Goal: Task Accomplishment & Management: Complete application form

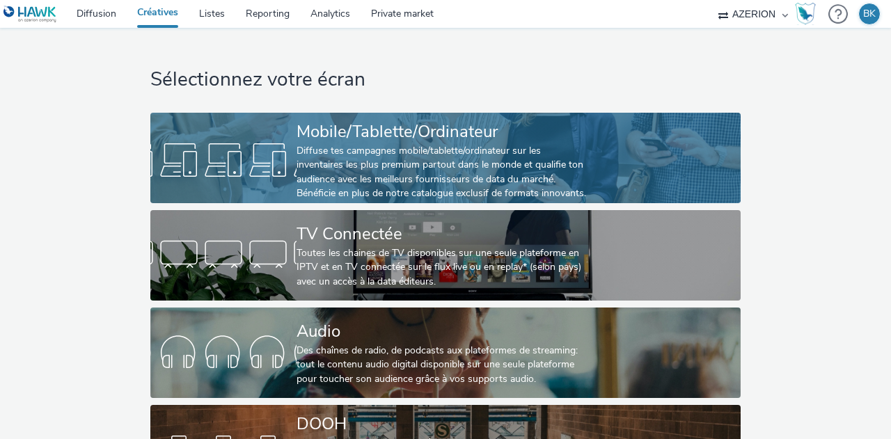
click at [519, 173] on div "Diffuse tes campagnes mobile/tablette/ordinateur sur les inventaires les plus p…" at bounding box center [443, 172] width 292 height 57
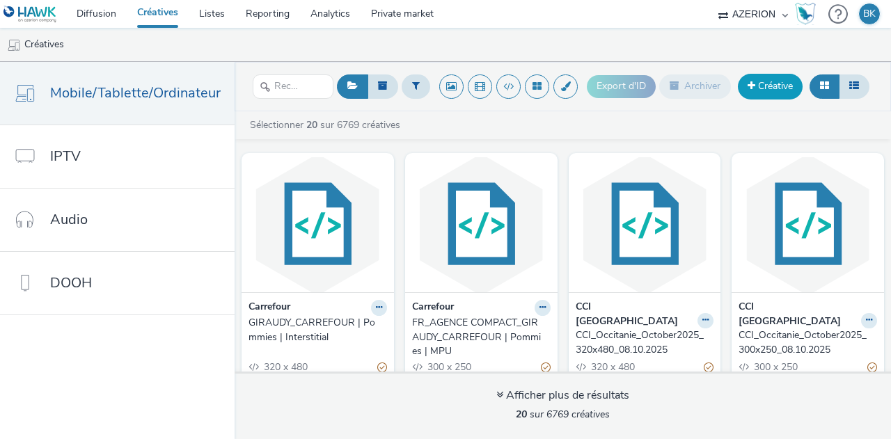
click at [759, 79] on link "Créative" at bounding box center [770, 86] width 65 height 25
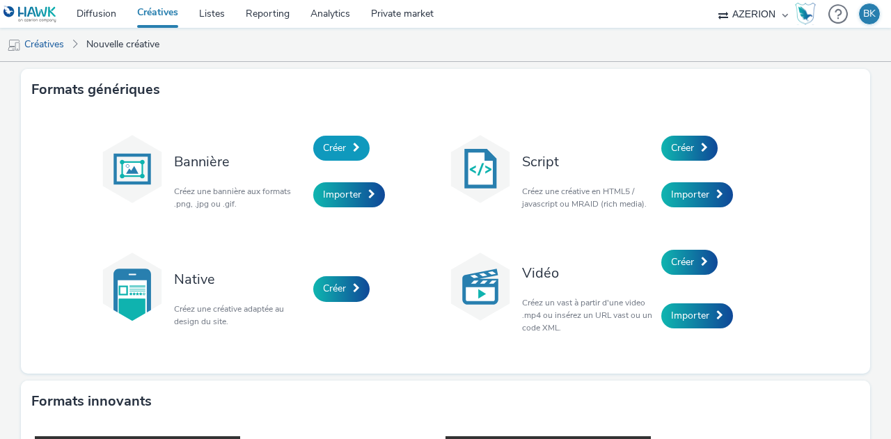
click at [334, 147] on span "Créer" at bounding box center [334, 147] width 23 height 13
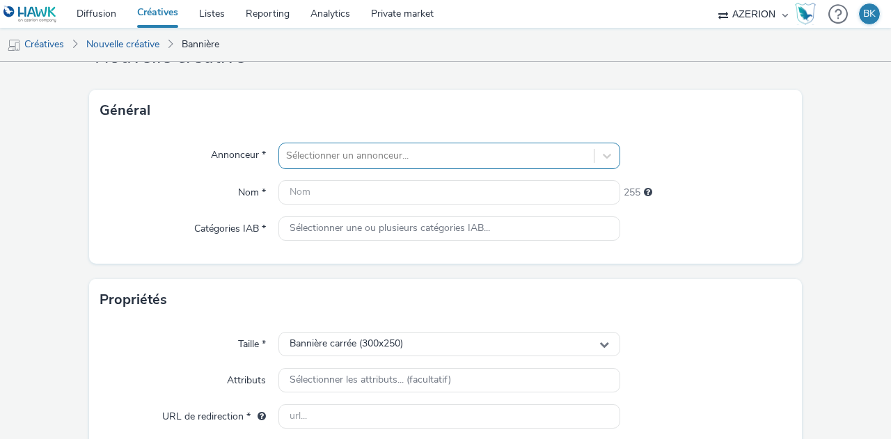
click at [368, 169] on div "Sélectionner un annonceur..." at bounding box center [449, 156] width 342 height 26
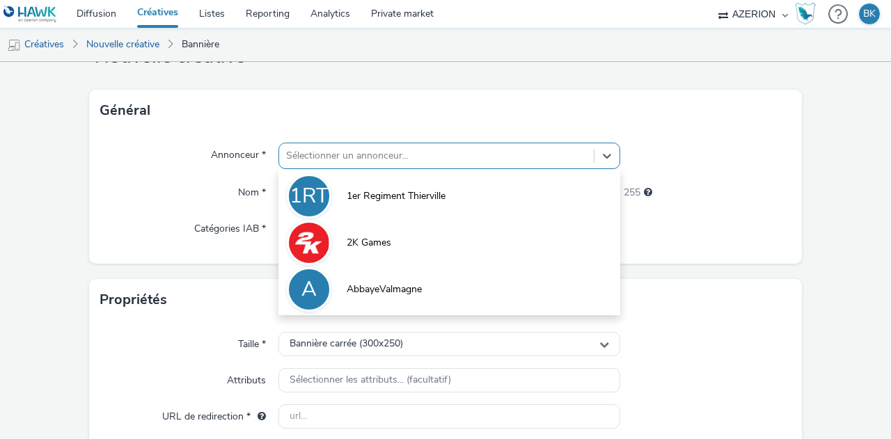
scroll to position [62, 0]
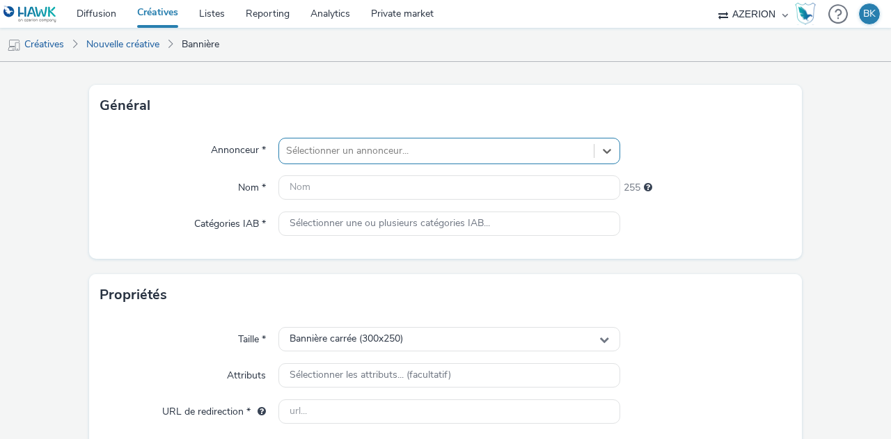
click at [340, 148] on div at bounding box center [436, 151] width 301 height 17
type input "be"
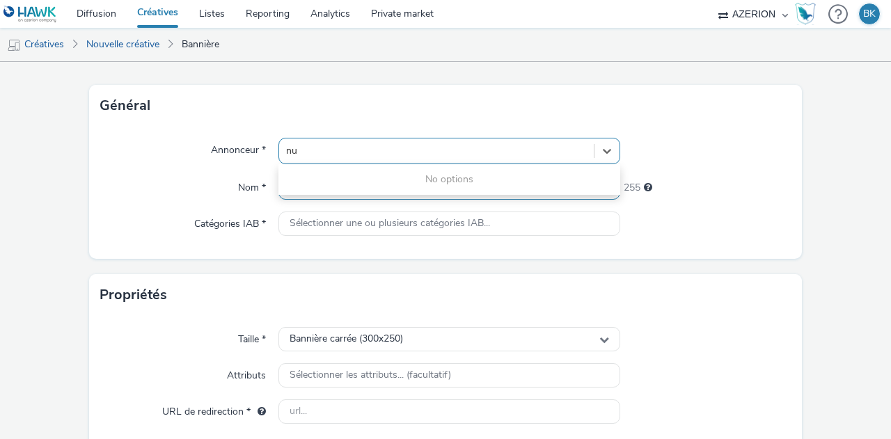
type input "n"
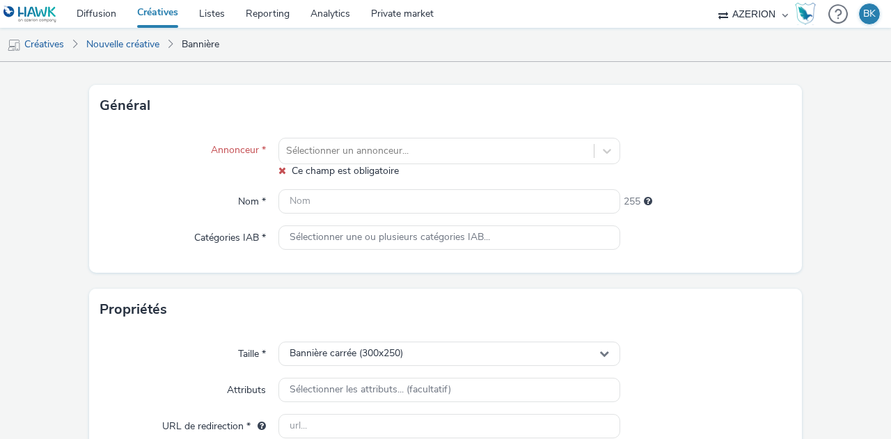
click at [196, 177] on div "Annonceur *" at bounding box center [189, 158] width 178 height 40
click at [290, 150] on div at bounding box center [436, 151] width 301 height 17
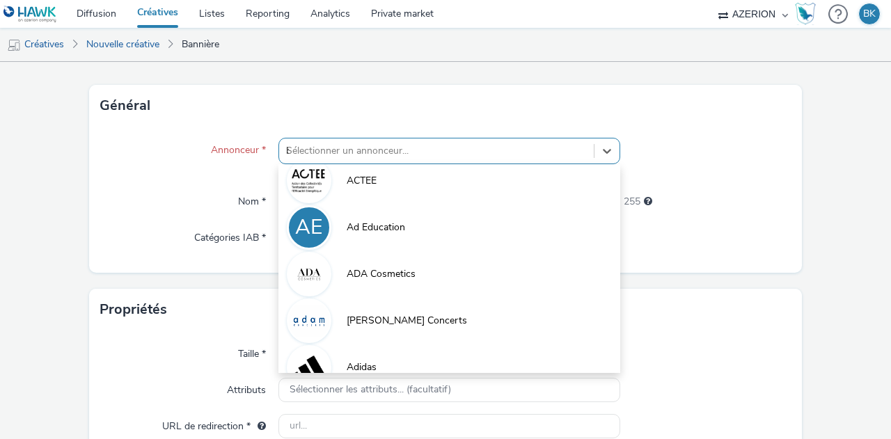
scroll to position [0, 0]
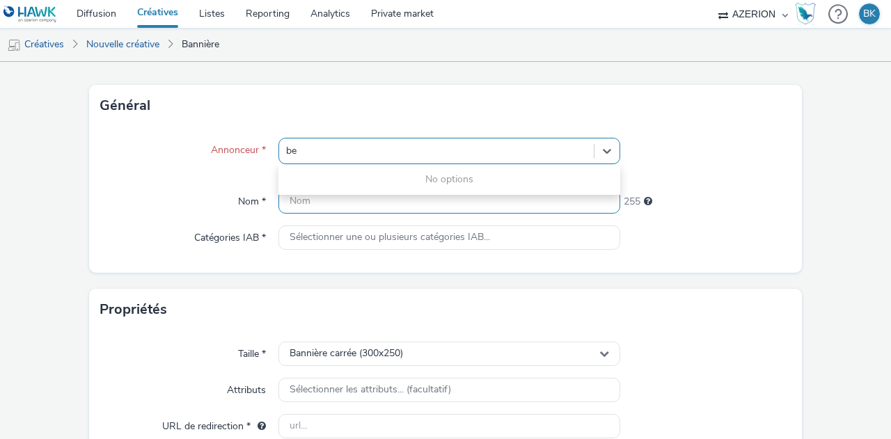
type input "b"
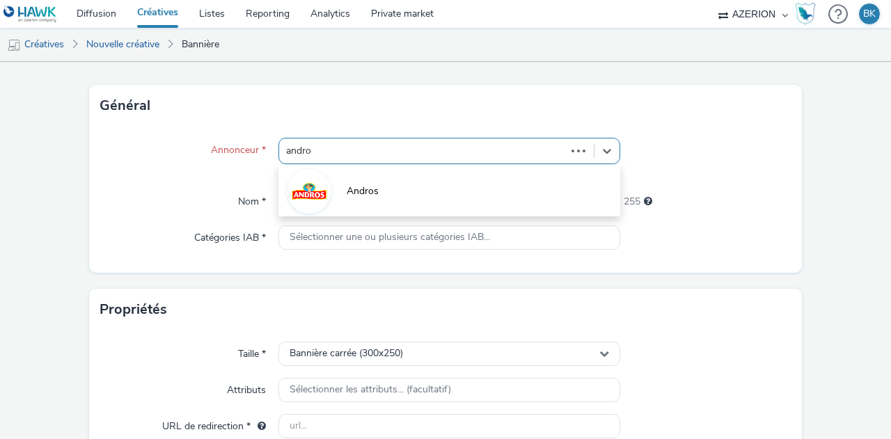
type input "andros"
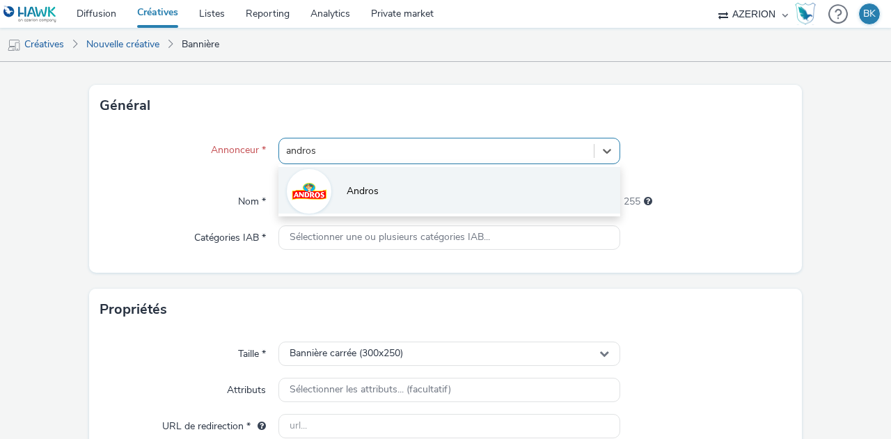
click at [351, 190] on span "Andros" at bounding box center [363, 191] width 32 height 14
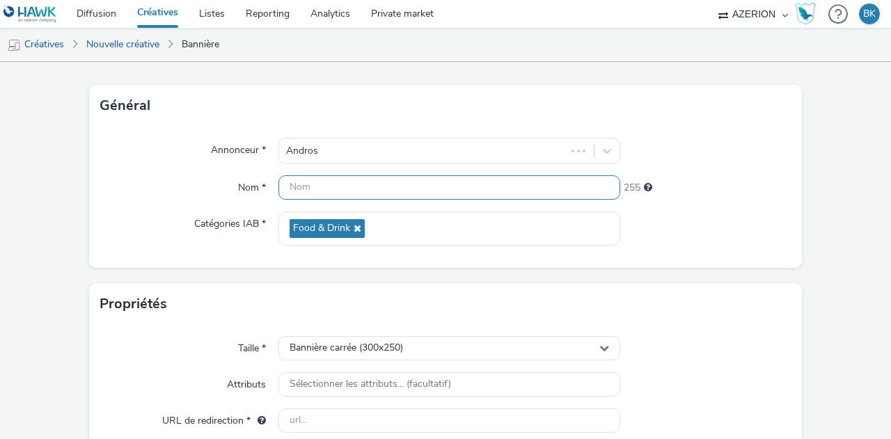
click at [373, 194] on input "text" at bounding box center [449, 187] width 342 height 24
click at [561, 289] on div "Propriétés" at bounding box center [445, 304] width 713 height 42
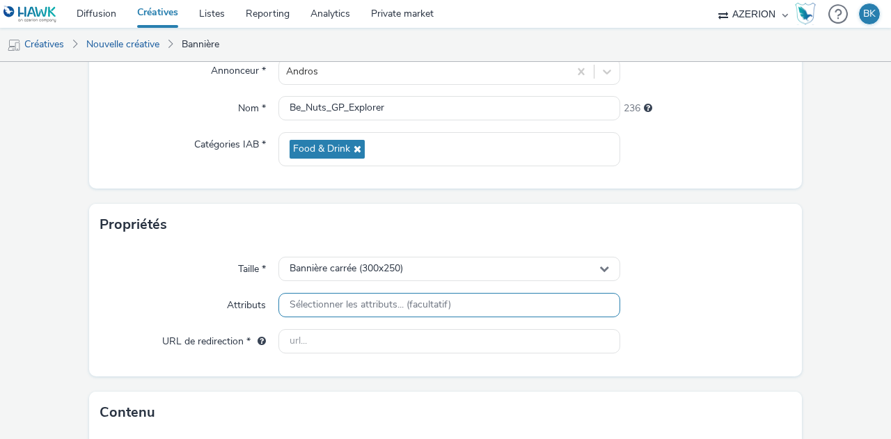
click at [397, 306] on span "Sélectionner les attributs... (facultatif)" at bounding box center [370, 305] width 161 height 12
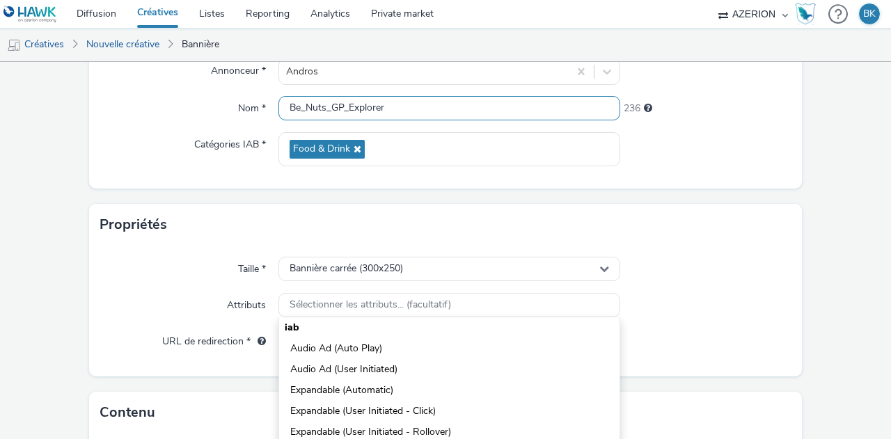
click at [302, 104] on input "Be_Nuts_GP_Explorer" at bounding box center [449, 108] width 342 height 24
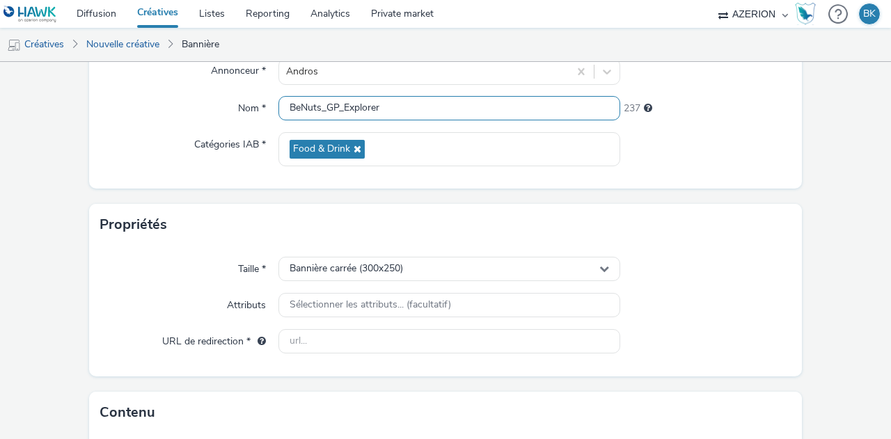
click at [322, 106] on input "BeNuts_GP_Explorer" at bounding box center [449, 108] width 342 height 24
click at [285, 106] on input "BeNuts_GP_Explorer" at bounding box center [449, 108] width 342 height 24
type input "MPU_BeNuts_GP_Explorer"
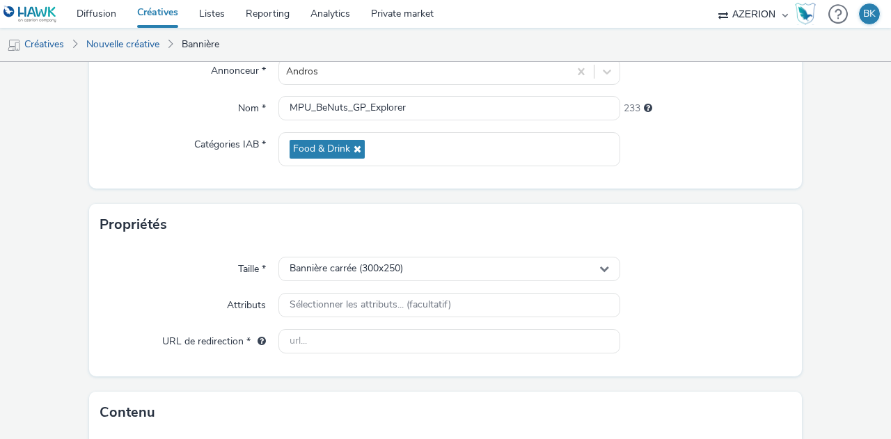
click at [242, 221] on div "Propriétés" at bounding box center [445, 225] width 713 height 42
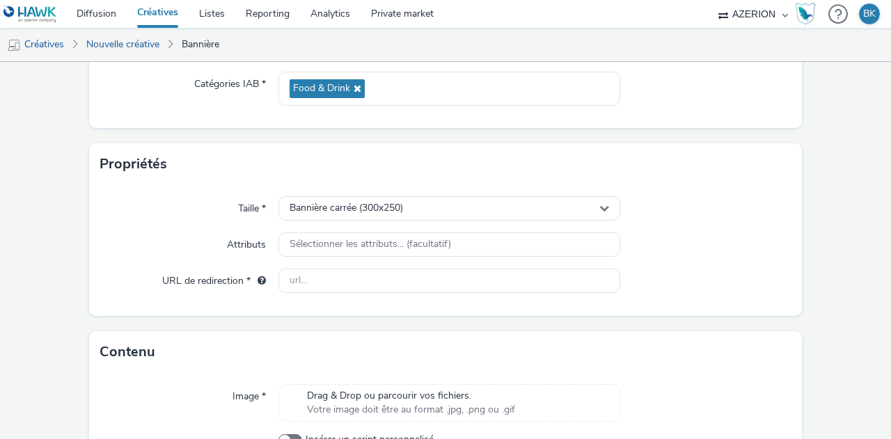
scroll to position [201, 0]
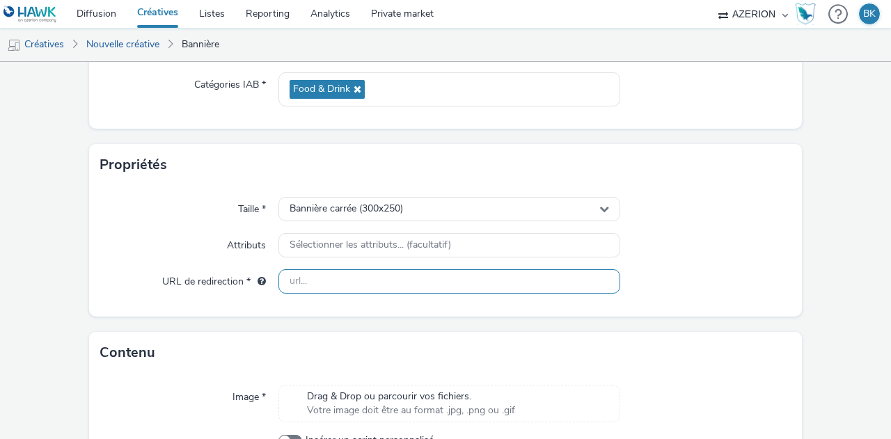
click at [334, 271] on input "text" at bounding box center [449, 281] width 342 height 24
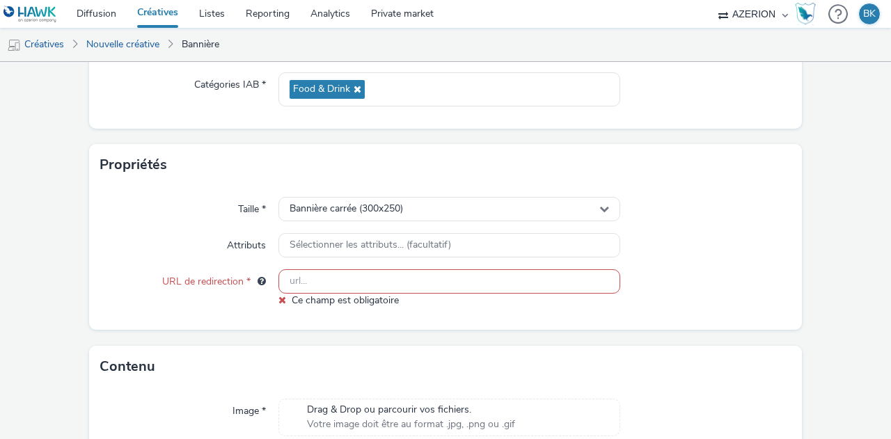
paste input "[URL][DOMAIN_NAME]"
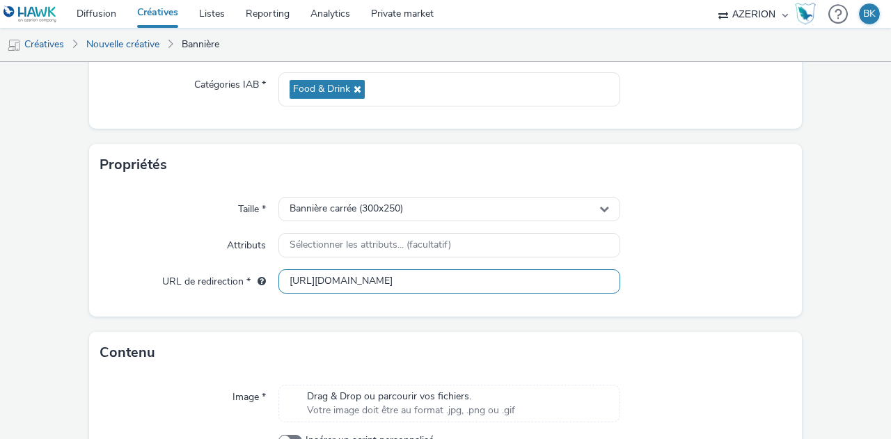
scroll to position [0, 91]
type input "[URL][DOMAIN_NAME]"
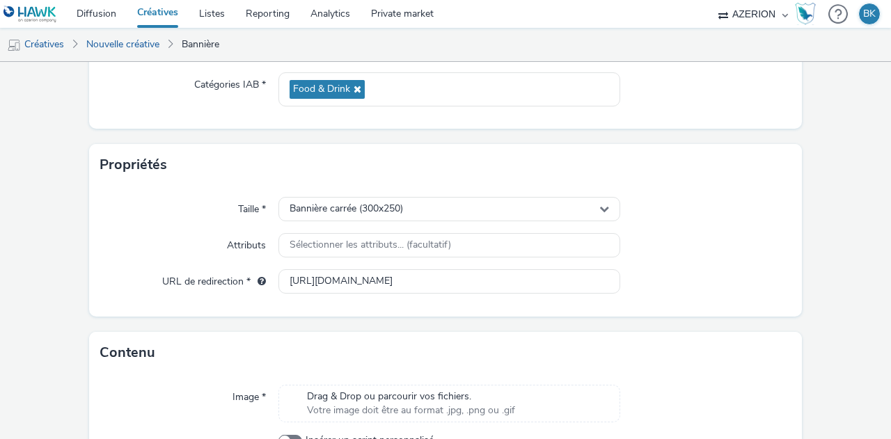
scroll to position [0, 0]
click at [704, 322] on form "Nouvelle créative Général Annonceur * Andros Nom * MPU_BeNuts_GP_Explorer 233 C…" at bounding box center [445, 197] width 891 height 672
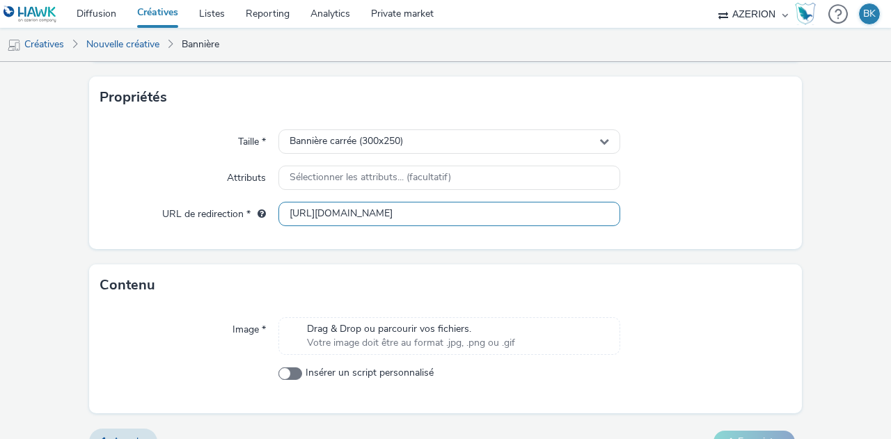
scroll to position [294, 0]
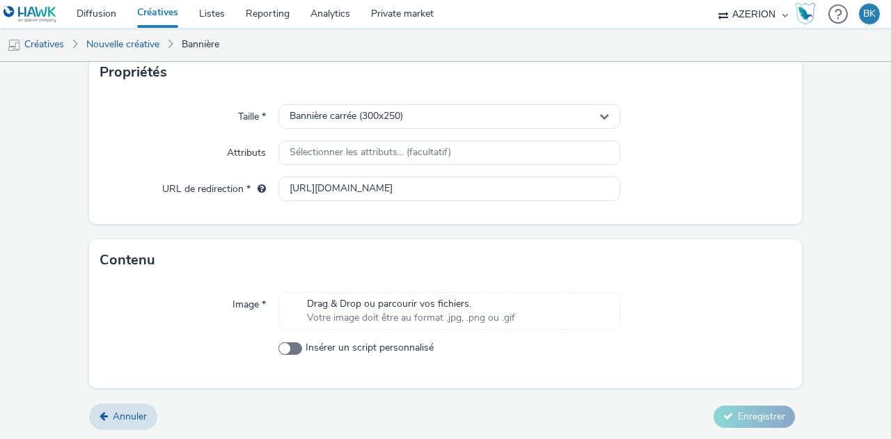
click at [450, 306] on span "Drag & Drop ou parcourir vos fichiers." at bounding box center [411, 304] width 208 height 14
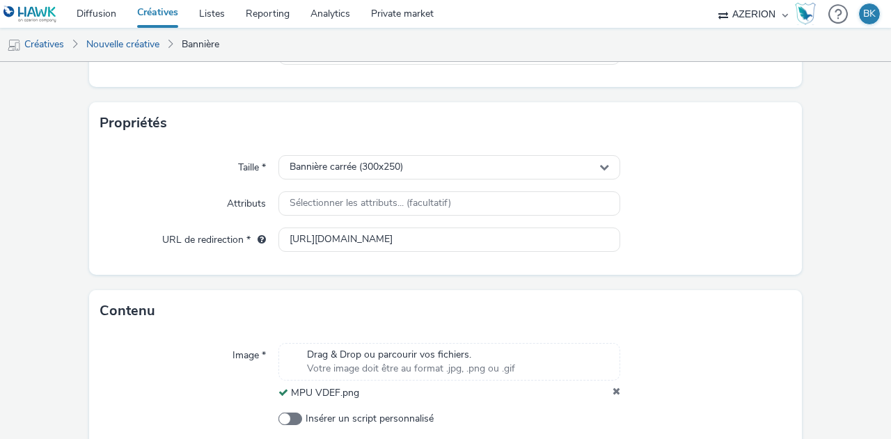
scroll to position [313, 0]
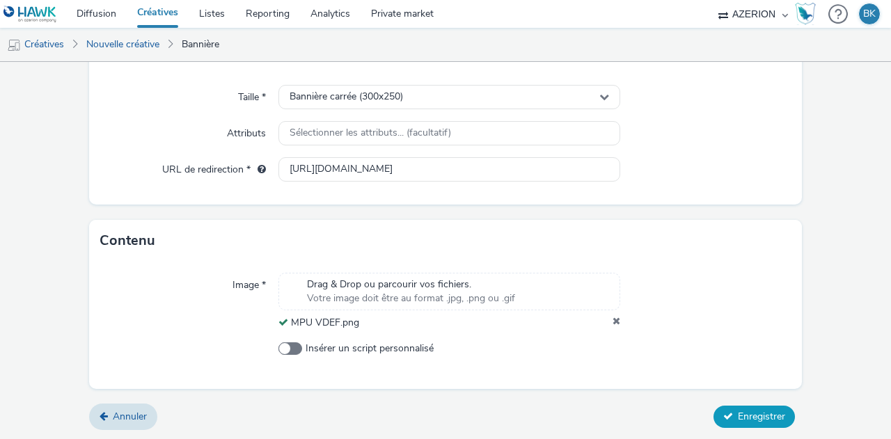
click at [753, 416] on span "Enregistrer" at bounding box center [761, 416] width 47 height 13
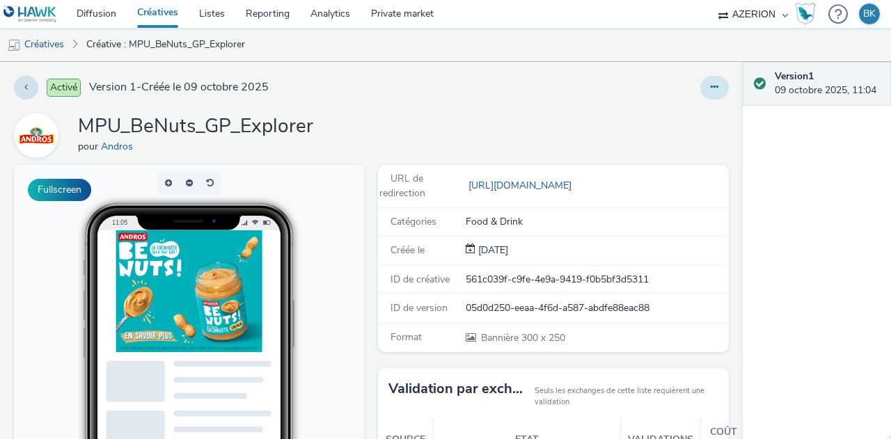
click at [711, 86] on icon at bounding box center [715, 87] width 8 height 10
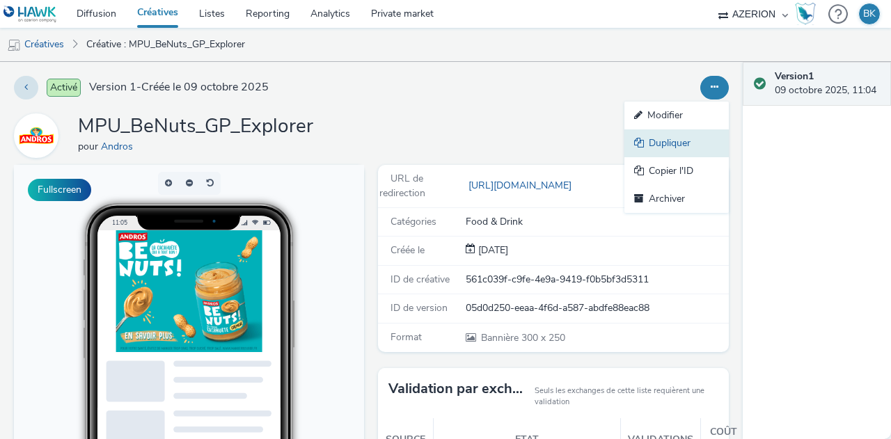
click at [678, 137] on link "Dupliquer" at bounding box center [676, 143] width 104 height 28
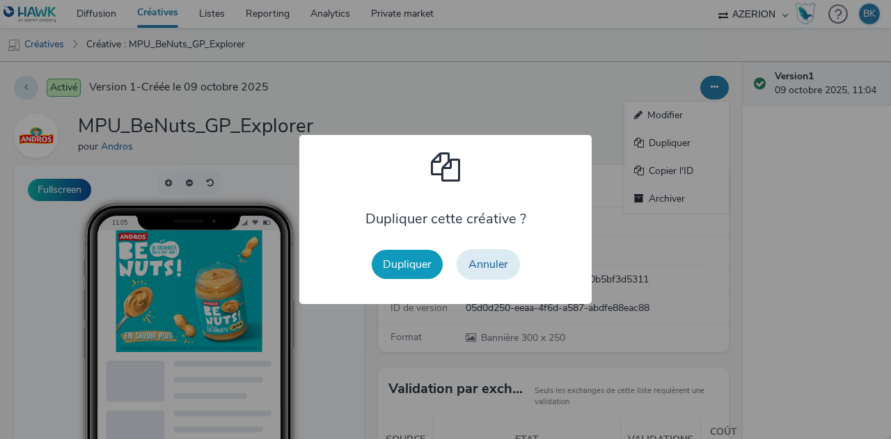
click at [410, 253] on button "Dupliquer" at bounding box center [407, 264] width 71 height 29
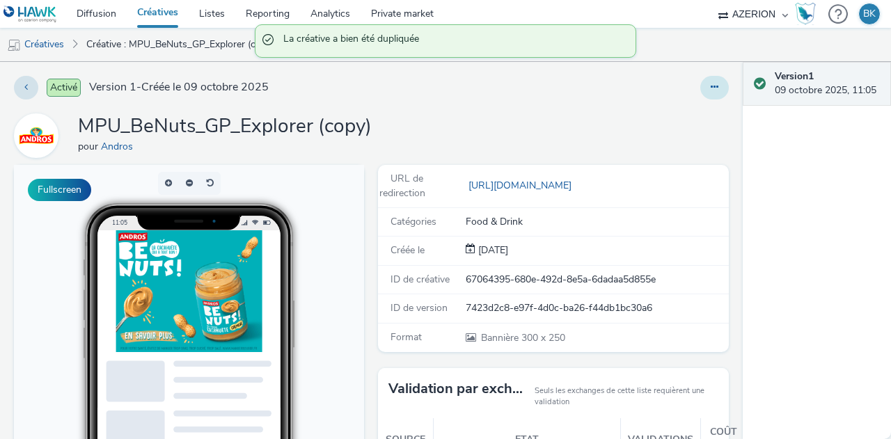
click at [702, 92] on button at bounding box center [714, 88] width 29 height 24
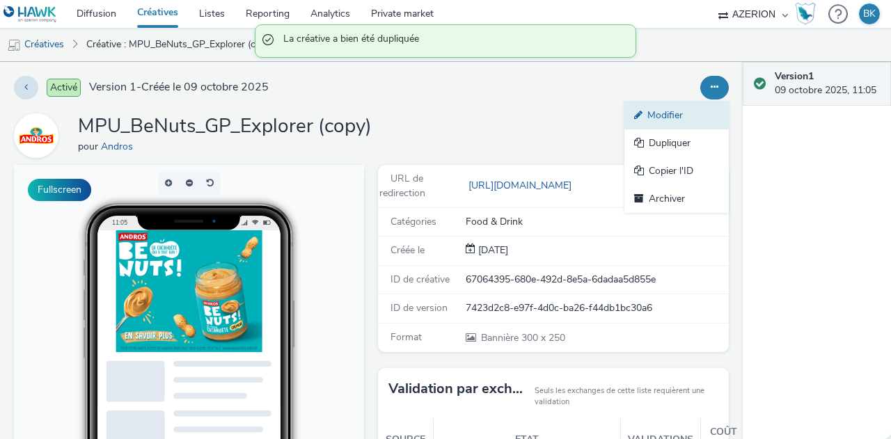
click at [677, 118] on link "Modifier" at bounding box center [676, 116] width 104 height 28
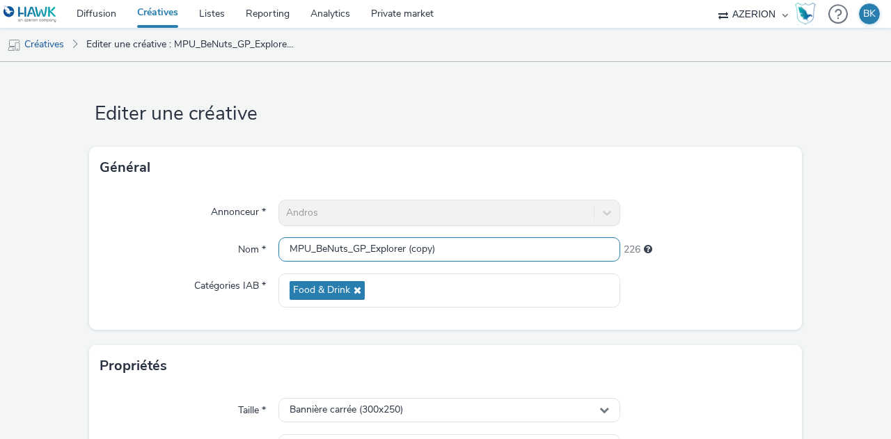
drag, startPoint x: 441, startPoint y: 244, endPoint x: 402, endPoint y: 251, distance: 38.9
click at [402, 251] on input "MPU_BeNuts_GP_Explorer (copy)" at bounding box center [449, 249] width 342 height 24
drag, startPoint x: 306, startPoint y: 246, endPoint x: 263, endPoint y: 232, distance: 44.7
click at [263, 232] on div "Annonceur * Andros Nom * MPU_BeNuts_GP_Explorer 233 Catégories IAB * Food & Dri…" at bounding box center [445, 259] width 713 height 141
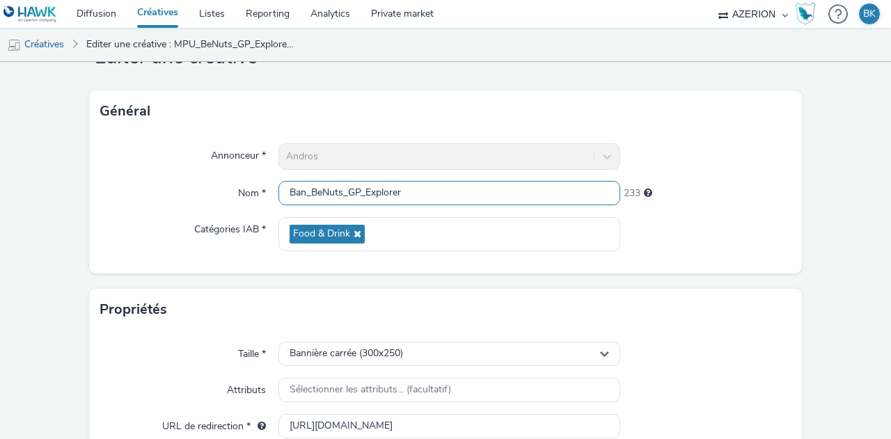
scroll to position [209, 0]
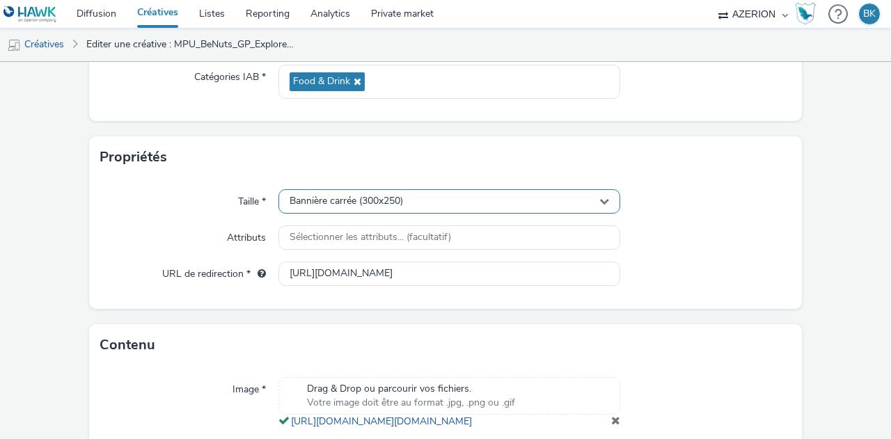
type input "Ban_BeNuts_GP_Explorer"
click at [443, 205] on div "Bannière carrée (300x250)" at bounding box center [449, 201] width 342 height 24
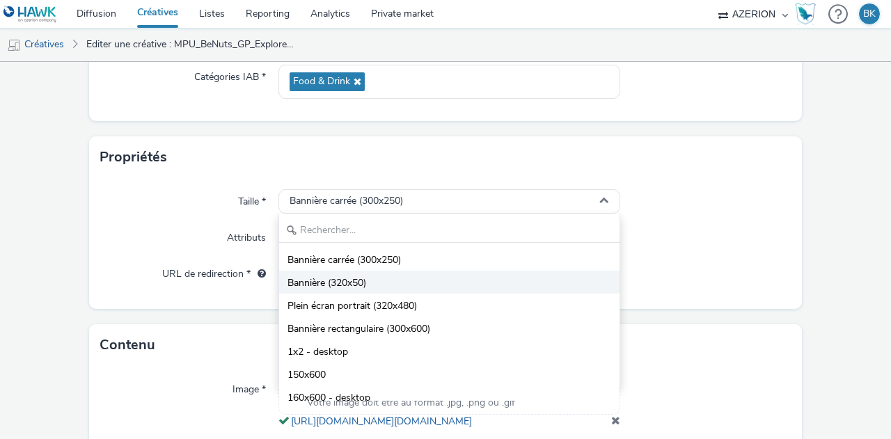
click at [437, 281] on li "Bannière (320x50)" at bounding box center [449, 282] width 340 height 23
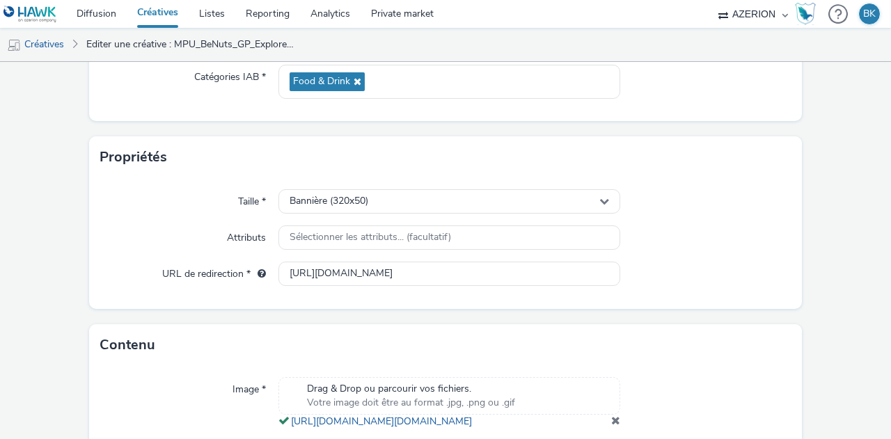
click at [805, 303] on form "Editer une créative Général Annonceur * Andros Nom * Ban_BeNuts_GP_Explorer 233…" at bounding box center [445, 196] width 891 height 686
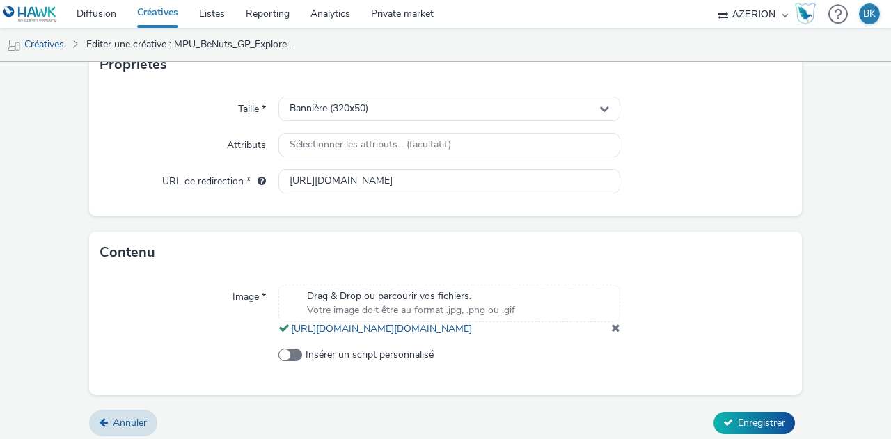
scroll to position [350, 0]
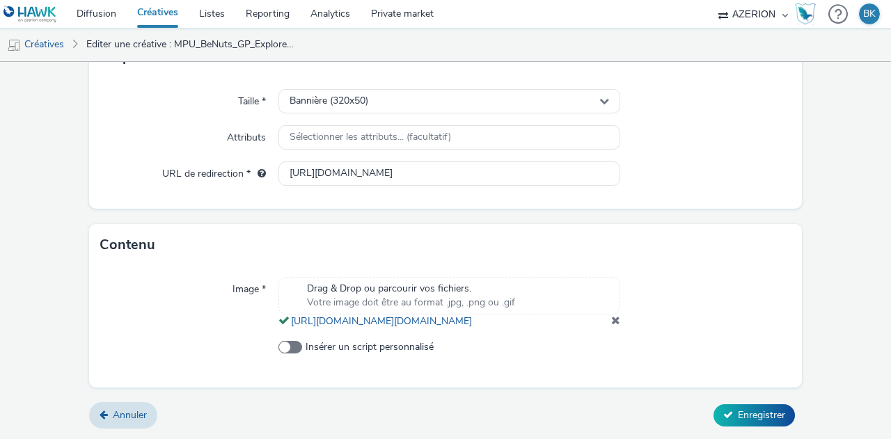
click at [611, 325] on span at bounding box center [615, 320] width 9 height 11
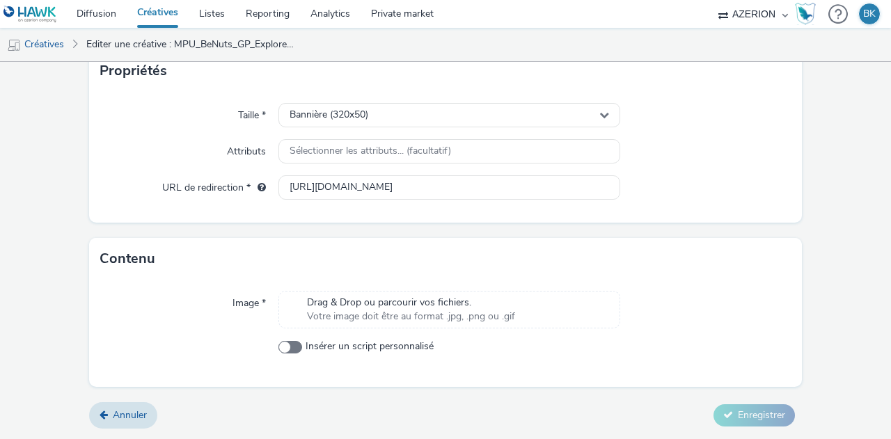
scroll to position [294, 0]
click at [514, 324] on div "Drag & Drop ou parcourir vos fichiers. Votre image doit être au format .jpg, .p…" at bounding box center [411, 311] width 222 height 29
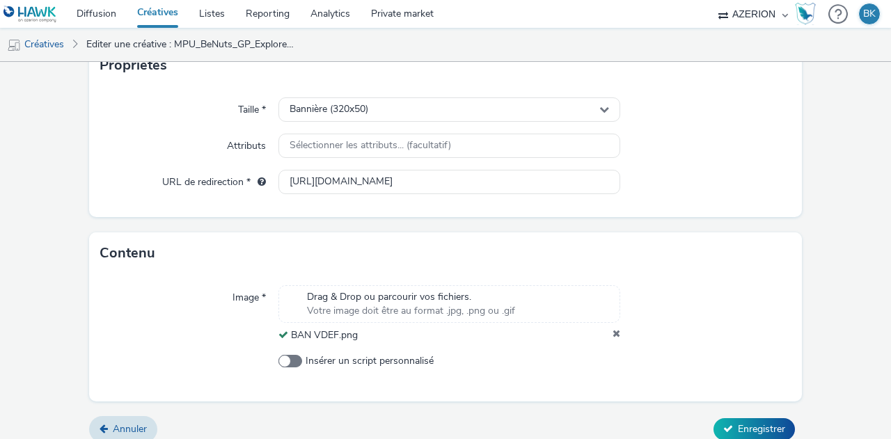
scroll to position [313, 0]
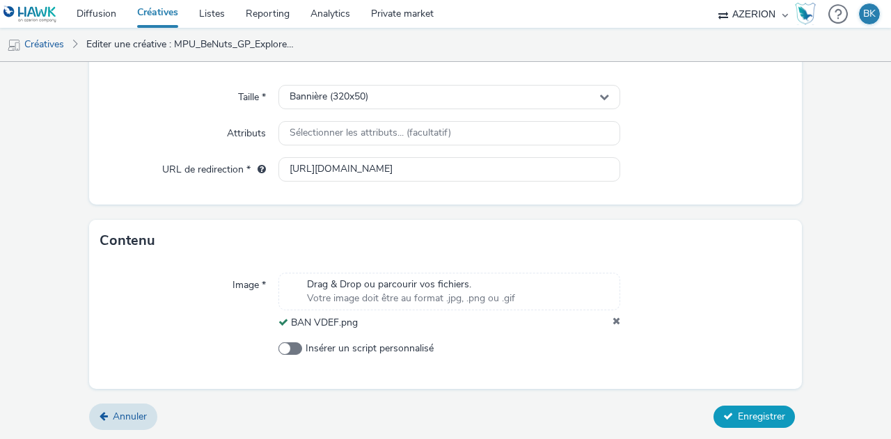
click at [758, 414] on span "Enregistrer" at bounding box center [761, 416] width 47 height 13
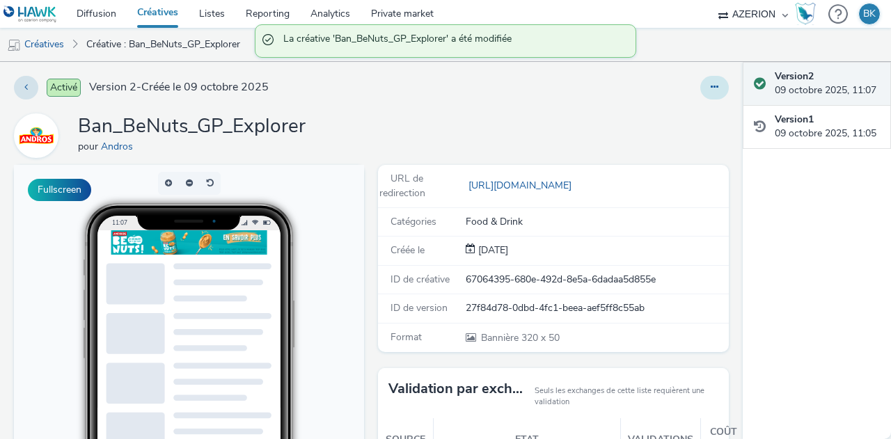
click at [709, 85] on button at bounding box center [714, 88] width 29 height 24
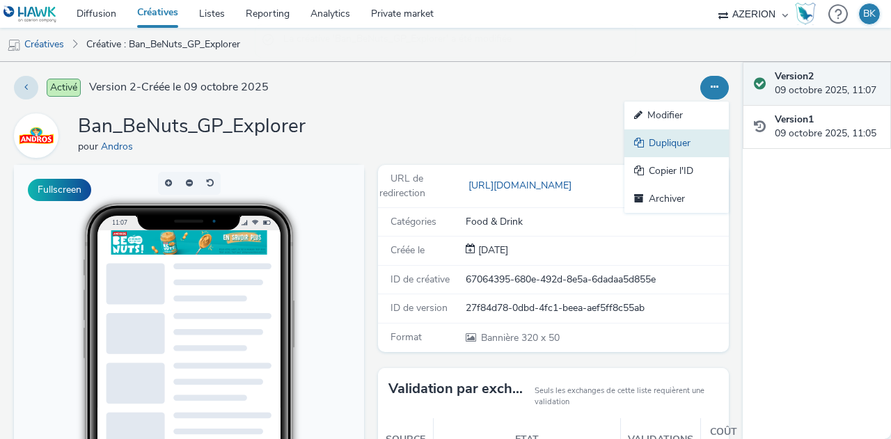
click at [683, 153] on link "Dupliquer" at bounding box center [676, 143] width 104 height 28
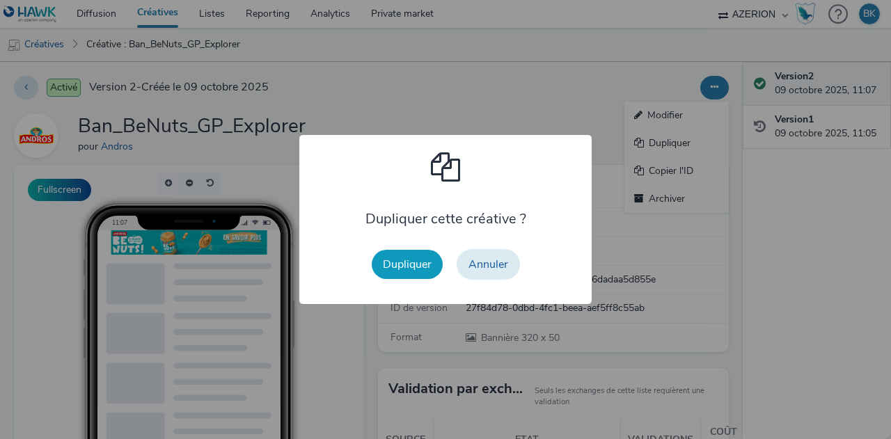
click at [416, 268] on button "Dupliquer" at bounding box center [407, 264] width 71 height 29
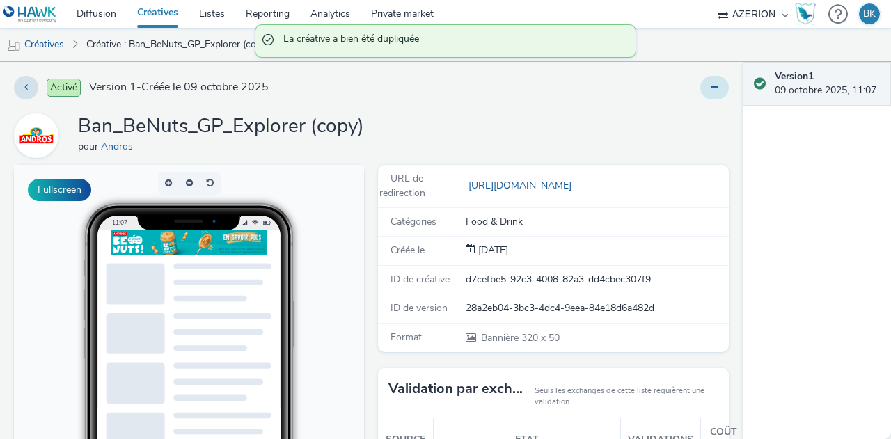
click at [711, 91] on icon at bounding box center [715, 87] width 8 height 10
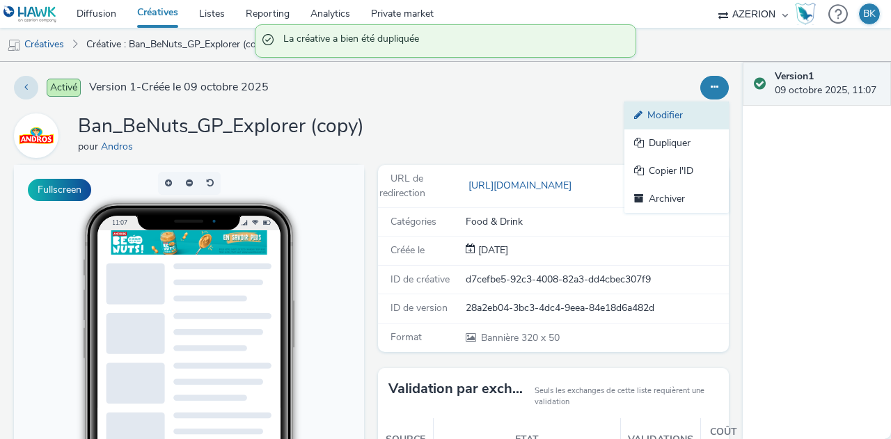
click at [681, 113] on link "Modifier" at bounding box center [676, 116] width 104 height 28
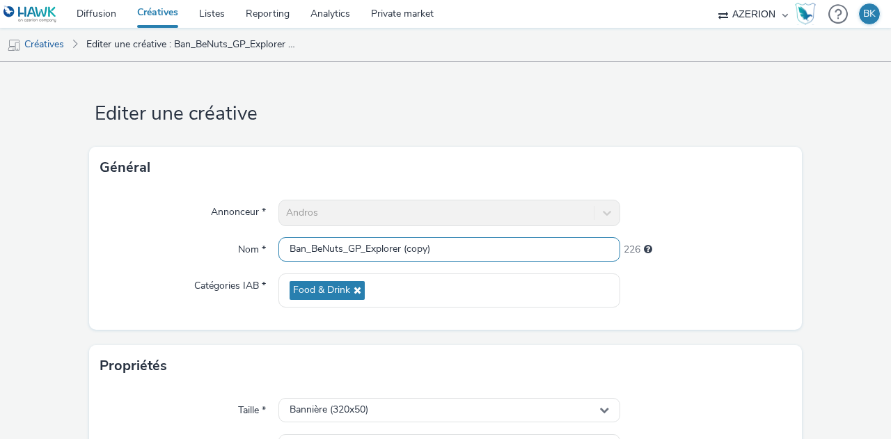
drag, startPoint x: 436, startPoint y: 243, endPoint x: 398, endPoint y: 226, distance: 41.1
click at [398, 226] on div "Annonceur * Andros Nom * Ban_BeNuts_GP_Explorer (copy) 226 Catégories IAB * Foo…" at bounding box center [445, 259] width 713 height 141
drag, startPoint x: 301, startPoint y: 245, endPoint x: 242, endPoint y: 229, distance: 62.0
click at [242, 229] on div "Annonceur * Andros Nom * Ban_BeNuts_GP_Explorer 233 Catégories IAB * Food & Dri…" at bounding box center [445, 259] width 713 height 141
type input "Inter_BeNuts_GP_Explorer"
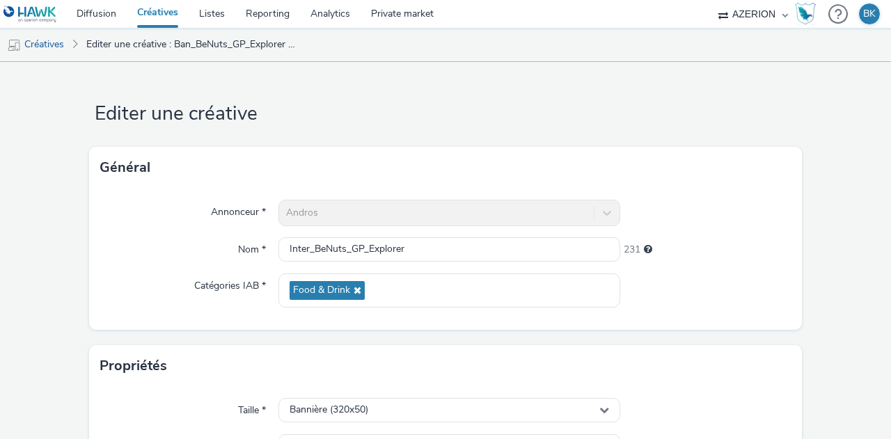
click at [720, 310] on div "Annonceur * Andros Nom * Inter_BeNuts_GP_Explorer 231 Catégories IAB * Food & D…" at bounding box center [445, 259] width 713 height 141
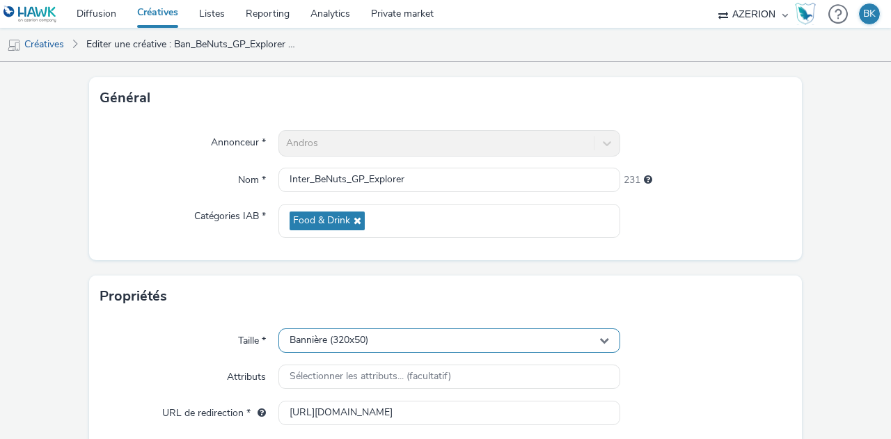
scroll to position [139, 0]
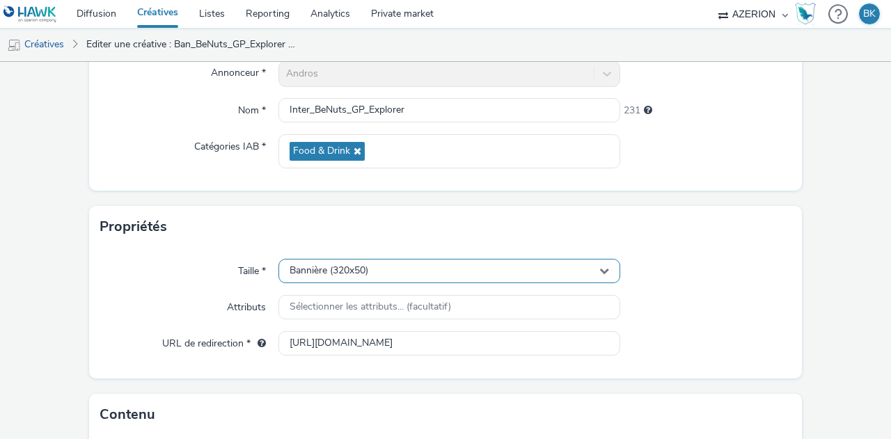
click at [347, 268] on span "Bannière (320x50)" at bounding box center [329, 271] width 79 height 12
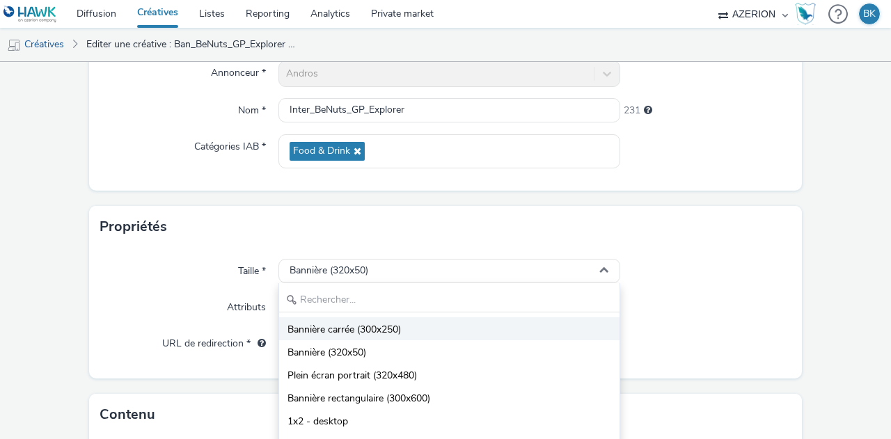
click at [408, 329] on li "Bannière carrée (300x250)" at bounding box center [449, 328] width 340 height 23
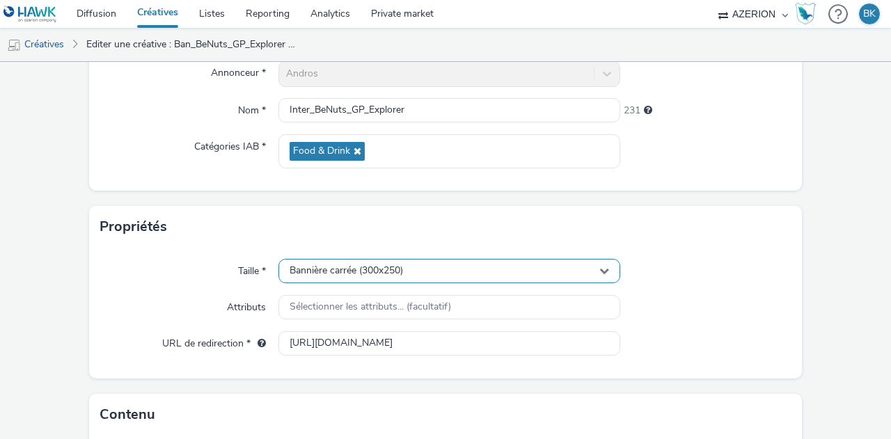
click at [452, 273] on div "Bannière carrée (300x250)" at bounding box center [449, 271] width 342 height 24
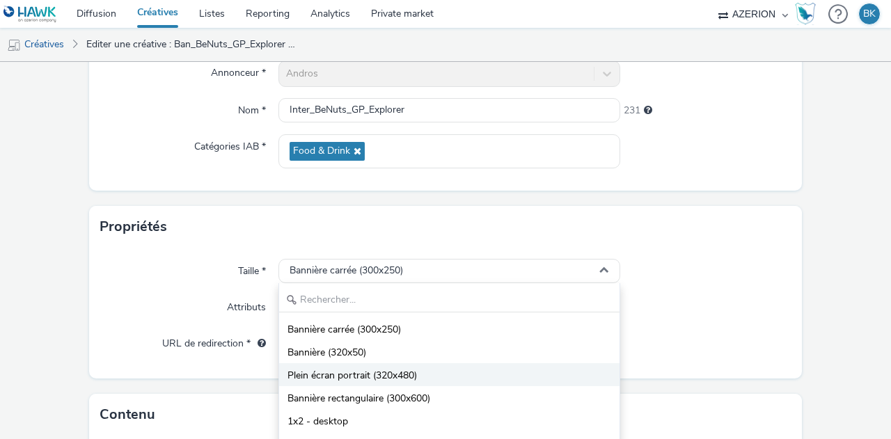
click at [465, 372] on li "Plein écran portrait (320x480)" at bounding box center [449, 374] width 340 height 23
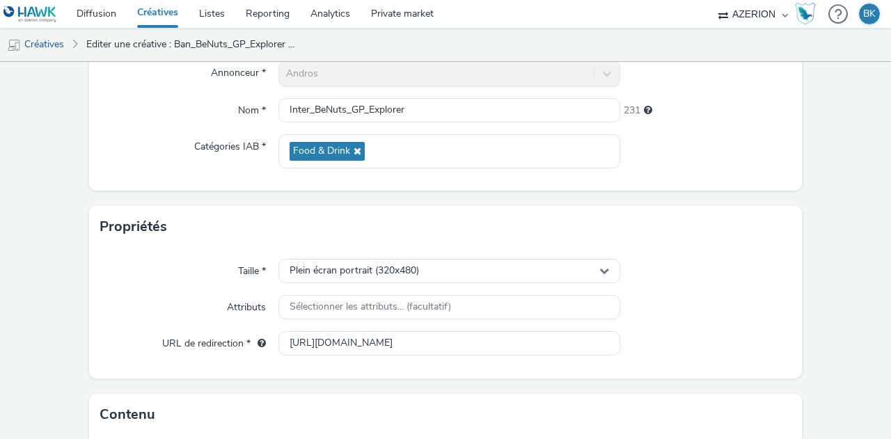
click at [674, 357] on div "Taille * Plein écran portrait (320x480) Attributs Sélectionner les attributs...…" at bounding box center [445, 313] width 713 height 131
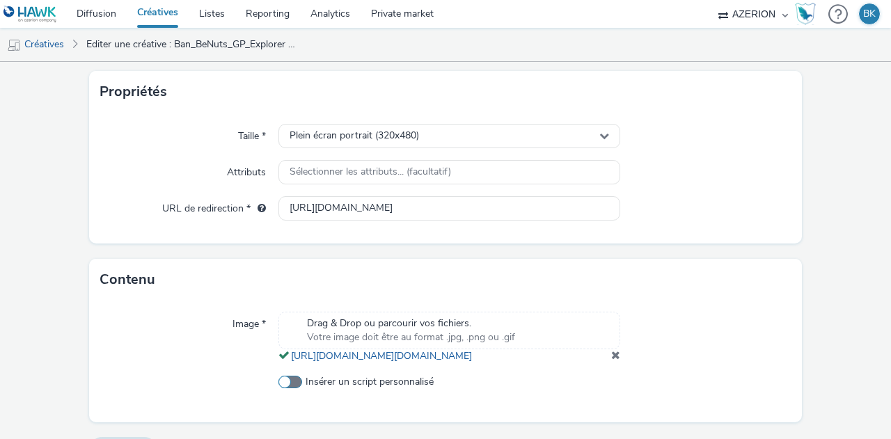
scroll to position [350, 0]
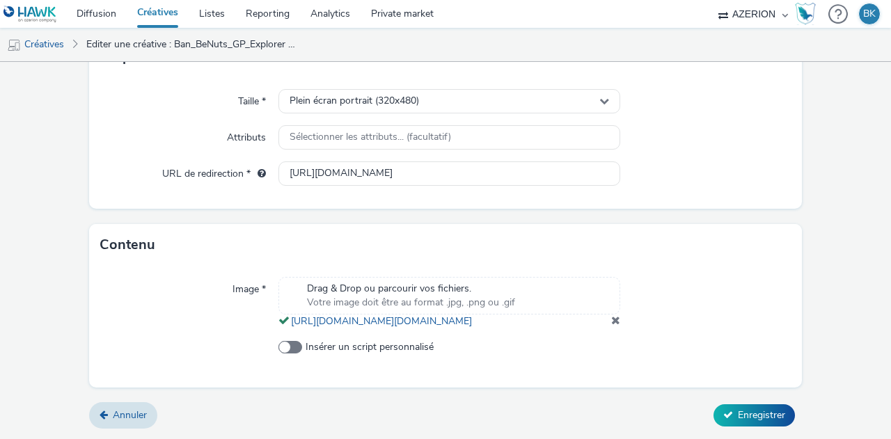
click at [611, 319] on span at bounding box center [615, 320] width 9 height 11
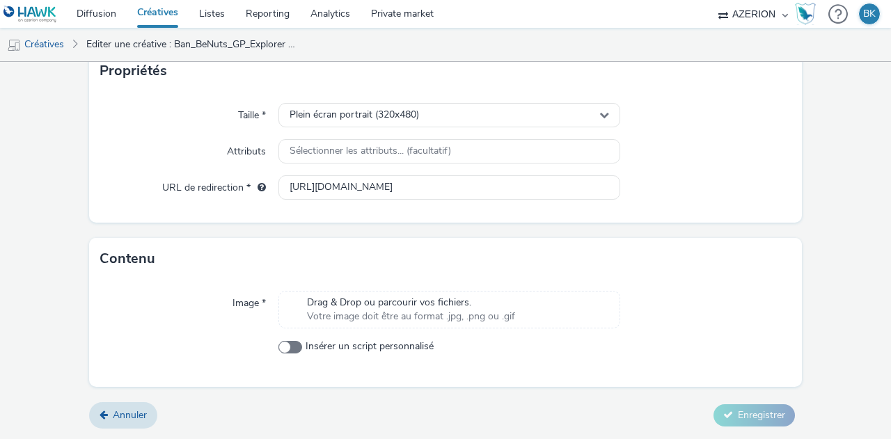
scroll to position [294, 0]
click at [450, 297] on span "Drag & Drop ou parcourir vos fichiers." at bounding box center [411, 304] width 208 height 14
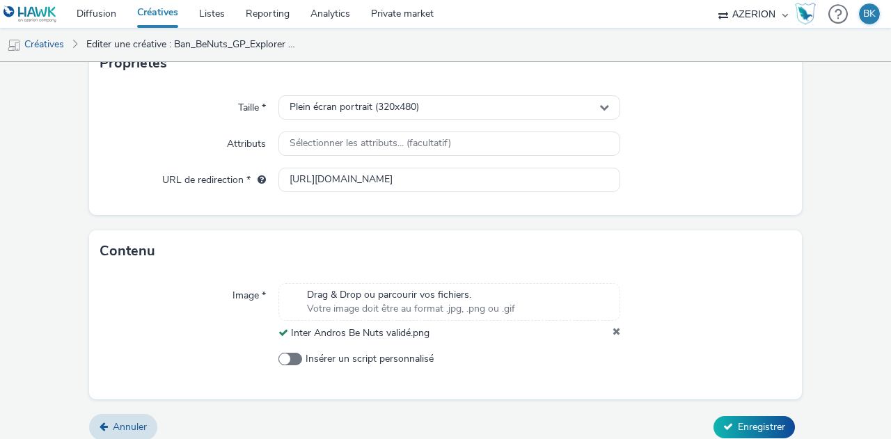
scroll to position [313, 0]
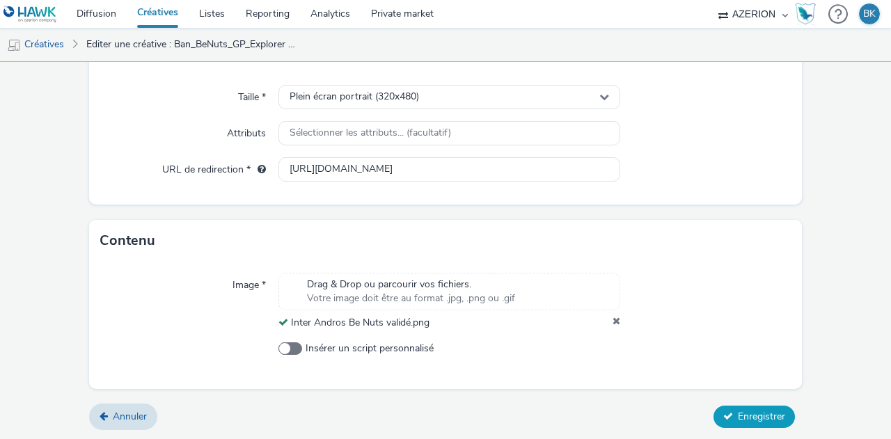
click at [759, 410] on span "Enregistrer" at bounding box center [761, 416] width 47 height 13
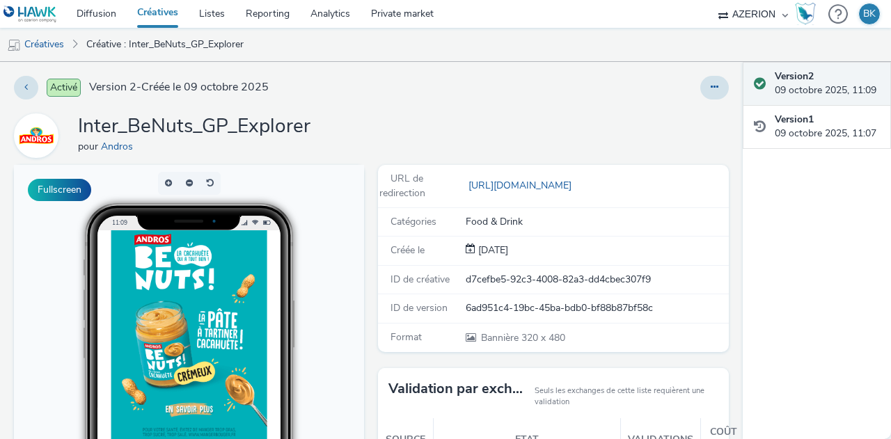
click at [141, 87] on span "Version 2 - Créée le 09 octobre 2025" at bounding box center [179, 87] width 180 height 16
click at [42, 47] on link "Créatives" at bounding box center [35, 44] width 71 height 33
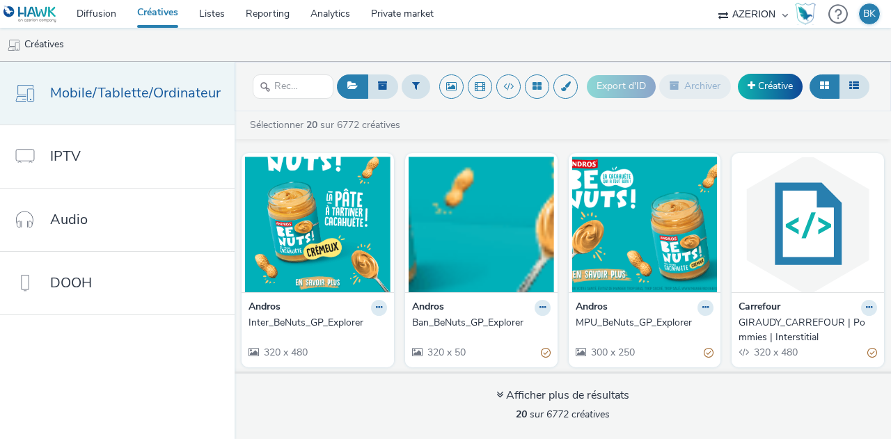
click at [179, 108] on link "Mobile/Tablette/Ordinateur" at bounding box center [117, 93] width 235 height 63
